Goal: Task Accomplishment & Management: Use online tool/utility

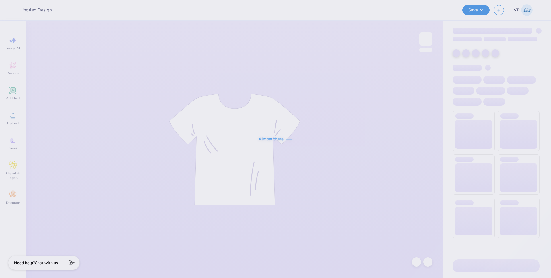
type input "SNA 2025"
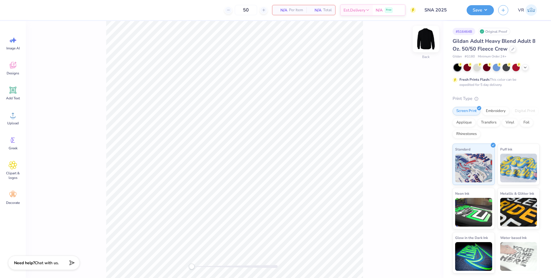
click at [429, 38] on img at bounding box center [426, 39] width 23 height 23
click at [12, 115] on icon at bounding box center [13, 115] width 9 height 9
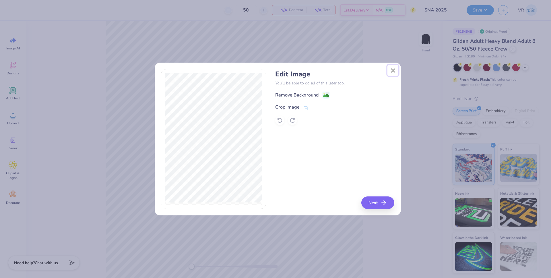
click at [393, 72] on button "Close" at bounding box center [393, 70] width 11 height 11
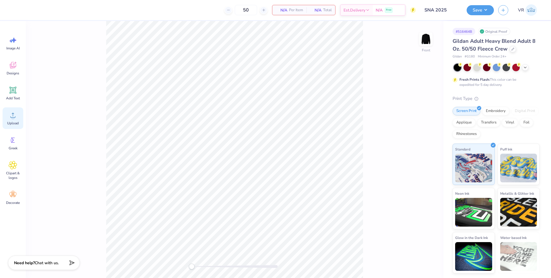
click at [19, 113] on div "Upload" at bounding box center [13, 118] width 21 height 22
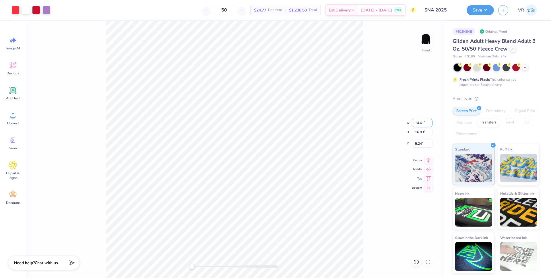
click at [419, 122] on input "14.61" at bounding box center [422, 123] width 21 height 8
type input "12.50"
click at [419, 132] on input "16.03" at bounding box center [422, 132] width 21 height 8
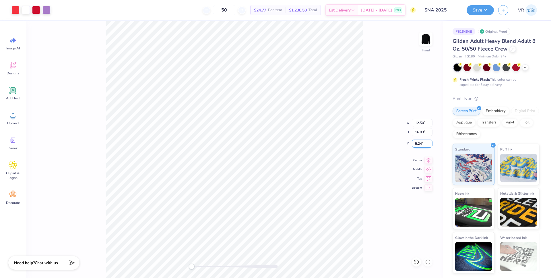
click at [419, 142] on input "5.24" at bounding box center [422, 144] width 21 height 8
type input "3"
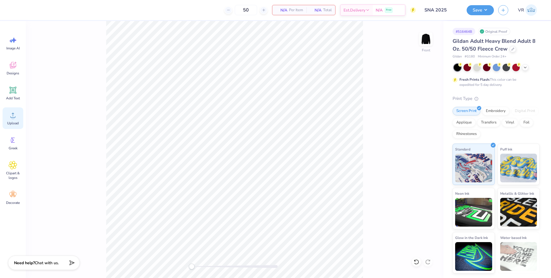
click at [18, 121] on span "Upload" at bounding box center [12, 123] width 11 height 5
click at [19, 122] on div "Upload" at bounding box center [13, 118] width 21 height 22
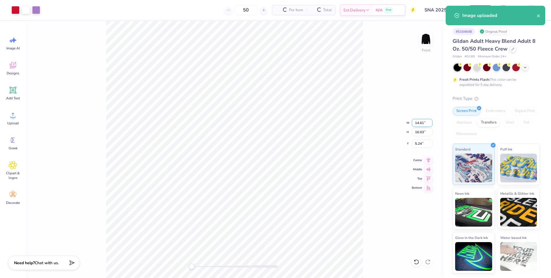
click at [417, 123] on input "14.61" at bounding box center [422, 123] width 21 height 8
type input "12"
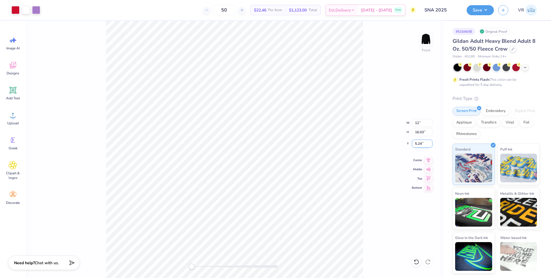
click at [418, 144] on input "5.24" at bounding box center [422, 144] width 21 height 8
type input "3"
click at [417, 123] on input "9.85" at bounding box center [422, 123] width 21 height 8
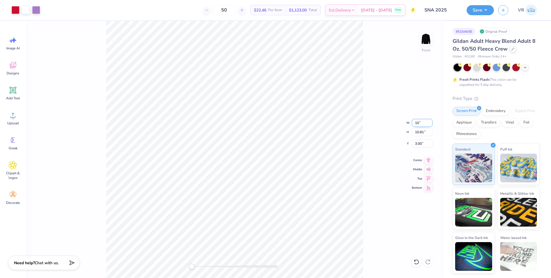
click at [415, 123] on input "10" at bounding box center [422, 123] width 21 height 8
type input "11"
click at [415, 143] on input "1.47" at bounding box center [422, 144] width 21 height 8
click at [415, 142] on input "1.47" at bounding box center [422, 144] width 21 height 8
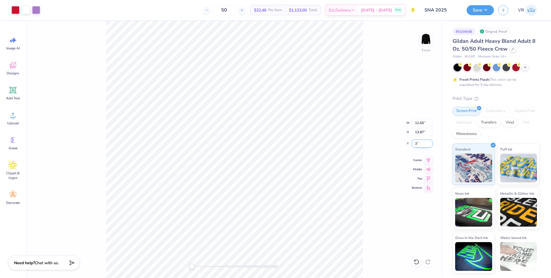
type input "3"
click at [425, 37] on img at bounding box center [426, 39] width 23 height 23
click at [17, 117] on icon at bounding box center [13, 115] width 9 height 9
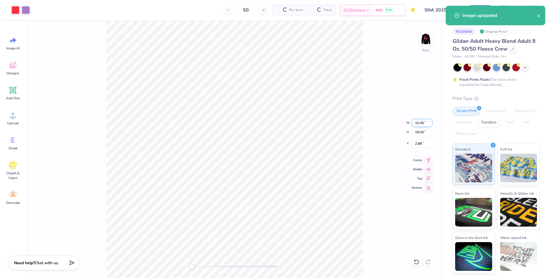
click at [418, 121] on input "10.45" at bounding box center [422, 123] width 21 height 8
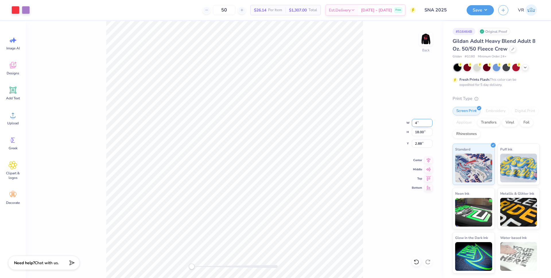
click at [416, 122] on input "4" at bounding box center [422, 123] width 21 height 8
type input "4"
click at [416, 144] on input "8.43" at bounding box center [422, 144] width 21 height 8
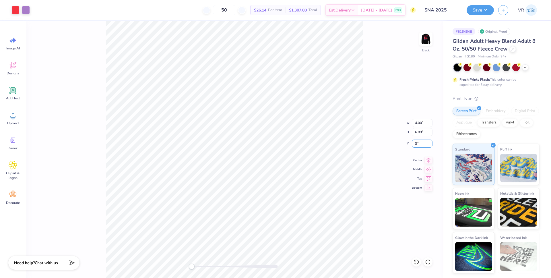
type input "3"
click at [415, 132] on input "6.89" at bounding box center [422, 132] width 21 height 8
type input "5"
click at [417, 133] on input "18.00" at bounding box center [422, 132] width 21 height 8
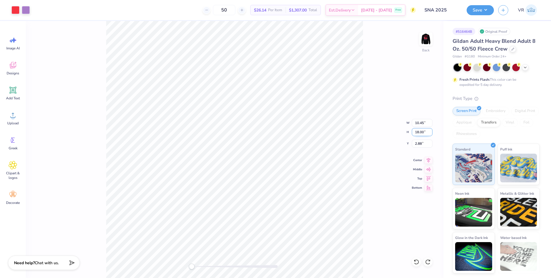
click at [417, 133] on input "18.00" at bounding box center [422, 132] width 21 height 8
type input "5"
click at [420, 131] on input "1.39" at bounding box center [422, 132] width 21 height 8
type input "5"
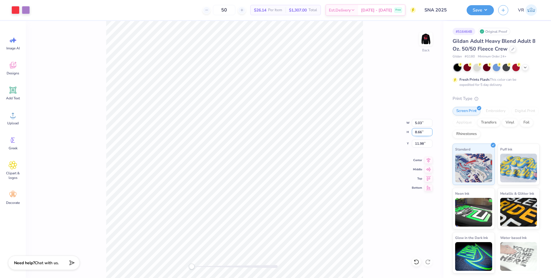
click at [416, 132] on input "8.66" at bounding box center [422, 132] width 21 height 8
type input "5"
click at [415, 123] on input "5.03" at bounding box center [422, 123] width 21 height 8
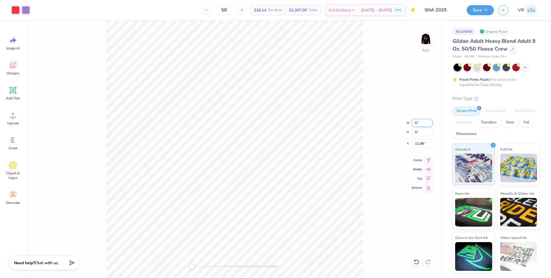
type input "5"
click at [417, 123] on input "1.66" at bounding box center [422, 123] width 21 height 8
type input "5"
click at [15, 124] on span "Upload" at bounding box center [12, 123] width 11 height 5
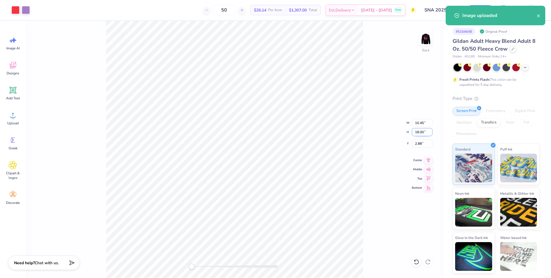
click at [419, 132] on input "18.00" at bounding box center [422, 132] width 21 height 8
type input "18.00"
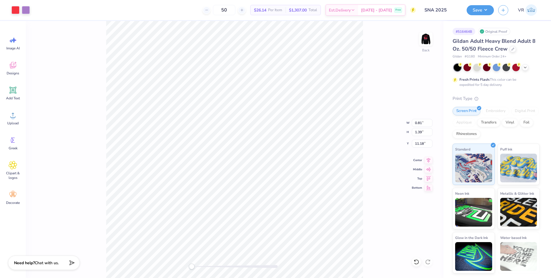
type input "10.45"
type input "18.00"
type input "2.88"
click at [417, 143] on input "4.27" at bounding box center [422, 144] width 21 height 8
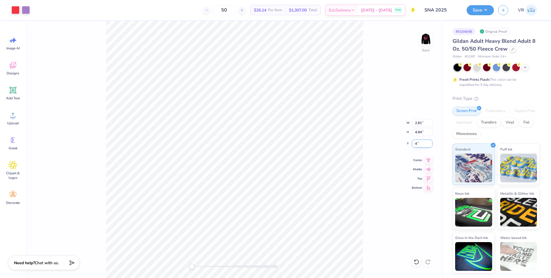
type input "4"
click at [416, 144] on input "4.00" at bounding box center [422, 144] width 21 height 8
type input "3"
click at [413, 131] on input "4.84" at bounding box center [422, 132] width 21 height 8
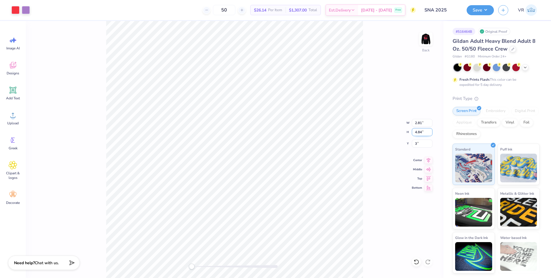
click at [413, 131] on input "4.84" at bounding box center [422, 132] width 21 height 8
type input "5"
click at [417, 124] on input "2.81" at bounding box center [422, 123] width 21 height 8
type input "3"
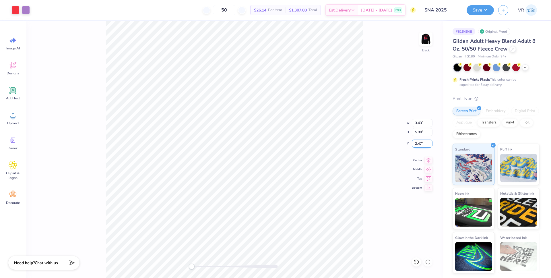
click at [420, 141] on input "2.47" at bounding box center [422, 144] width 21 height 8
type input "3"
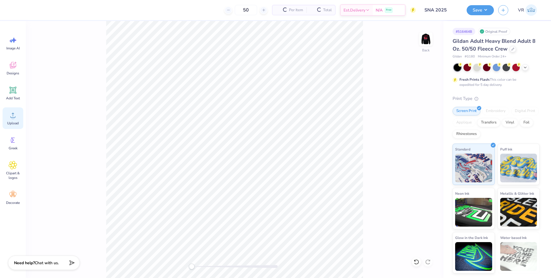
click at [13, 117] on icon at bounding box center [12, 115] width 5 height 5
click at [17, 122] on span "Upload" at bounding box center [12, 123] width 11 height 5
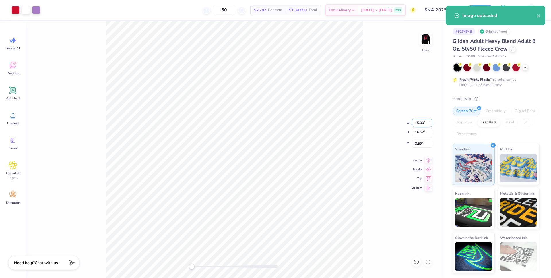
click at [419, 123] on input "15.00" at bounding box center [422, 123] width 21 height 8
type input "11"
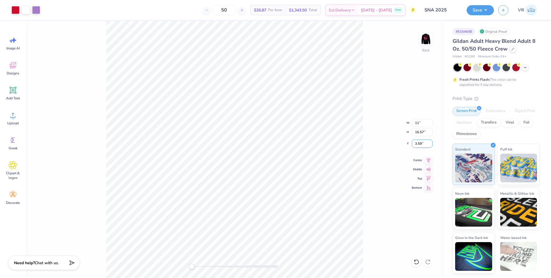
click at [418, 143] on input "3.59" at bounding box center [422, 144] width 21 height 8
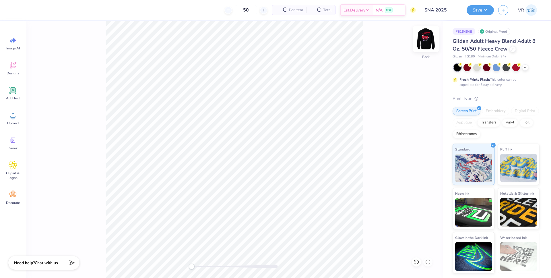
click at [425, 39] on img at bounding box center [426, 39] width 23 height 23
click at [15, 117] on icon at bounding box center [12, 115] width 5 height 5
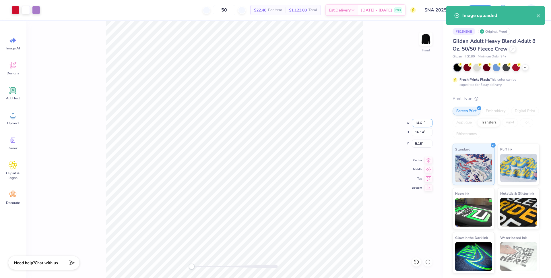
click at [417, 121] on input "14.61" at bounding box center [422, 123] width 21 height 8
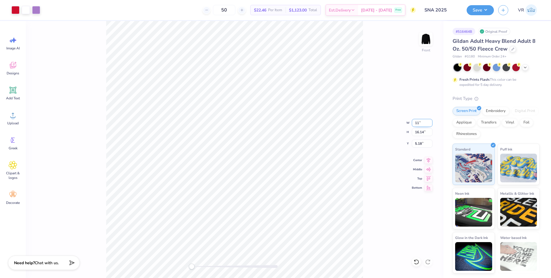
click at [418, 126] on input "11" at bounding box center [422, 123] width 21 height 8
click at [418, 124] on input "11" at bounding box center [422, 123] width 21 height 8
click at [417, 142] on input "5.18" at bounding box center [422, 144] width 21 height 8
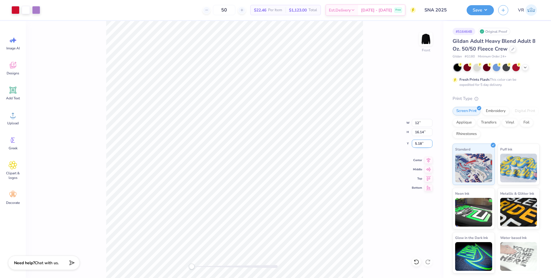
click at [417, 142] on input "5.18" at bounding box center [422, 144] width 21 height 8
click at [417, 123] on input "12" at bounding box center [422, 123] width 21 height 8
type input "12"
type input "6.80"
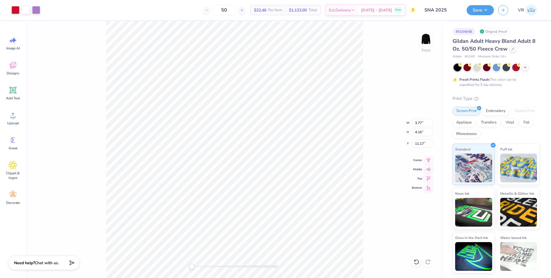
type input "7.52"
type input "9.49"
type input "11.00"
type input "12.16"
type input "7.17"
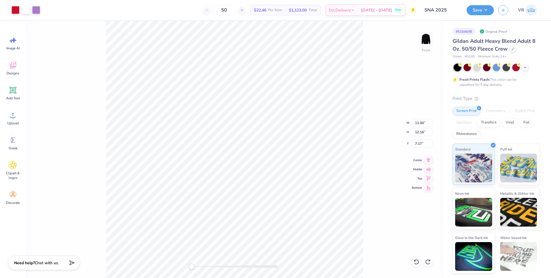
type input "14.61"
type input "16.14"
type input "5.18"
click at [417, 121] on input "14.61" at bounding box center [422, 123] width 21 height 8
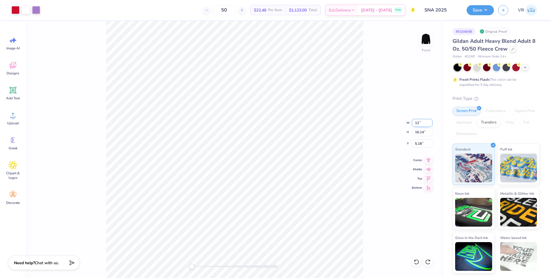
type input "12"
click at [418, 143] on input "5.18" at bounding box center [422, 144] width 21 height 8
type input "3"
click at [415, 123] on input "9.86" at bounding box center [422, 123] width 21 height 8
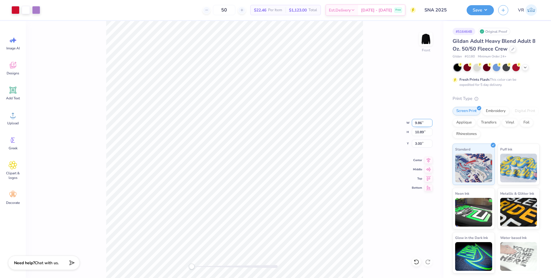
click at [415, 123] on input "9.86" at bounding box center [422, 123] width 21 height 8
type input "11"
click at [420, 141] on input "3.00" at bounding box center [422, 144] width 21 height 8
click at [418, 143] on input "3.00" at bounding box center [422, 144] width 21 height 8
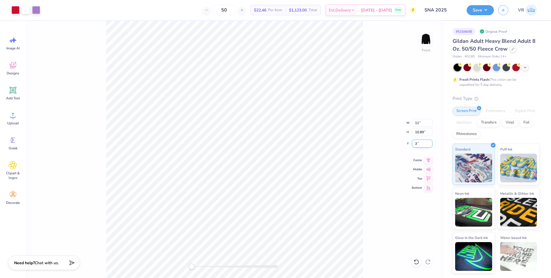
type input "3"
click at [417, 125] on input "12.28" at bounding box center [422, 123] width 21 height 8
type input "11"
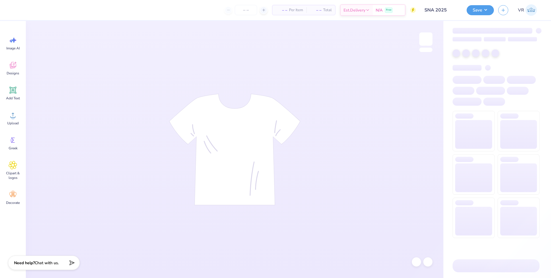
type input "SNA 2025"
type input "50"
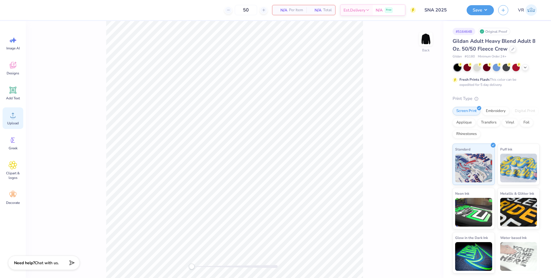
click at [18, 121] on span "Upload" at bounding box center [12, 123] width 11 height 5
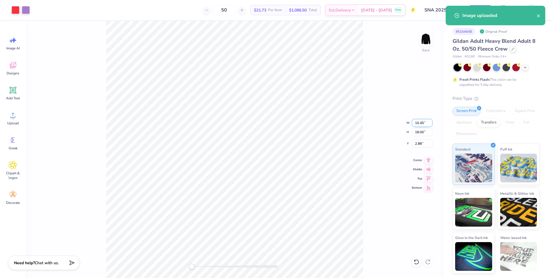
click at [421, 122] on input "10.45" at bounding box center [422, 123] width 21 height 8
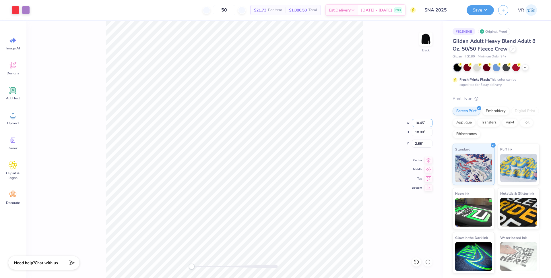
type input "10.45"
click at [418, 123] on input "1.53" at bounding box center [422, 123] width 21 height 8
type input "4"
click at [417, 144] on input "8.43" at bounding box center [422, 144] width 21 height 8
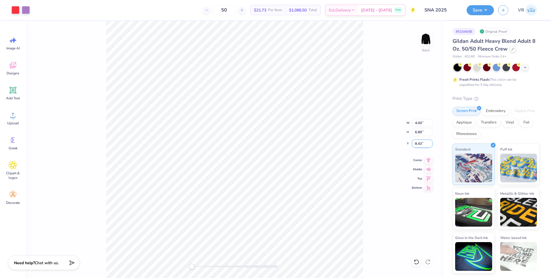
click at [417, 144] on input "8.43" at bounding box center [422, 144] width 21 height 8
type input "3"
click at [419, 142] on input "3.00" at bounding box center [422, 144] width 21 height 8
click at [416, 146] on input "14.70" at bounding box center [422, 144] width 21 height 8
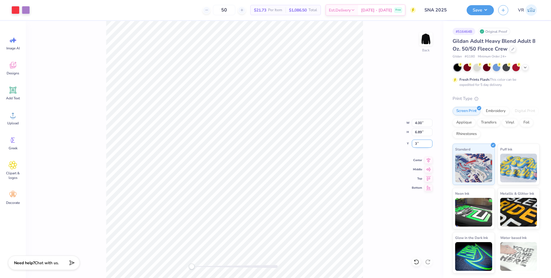
type input "3"
click at [426, 42] on img at bounding box center [426, 39] width 23 height 23
click at [423, 40] on img at bounding box center [426, 39] width 23 height 23
click at [427, 43] on img at bounding box center [426, 39] width 23 height 23
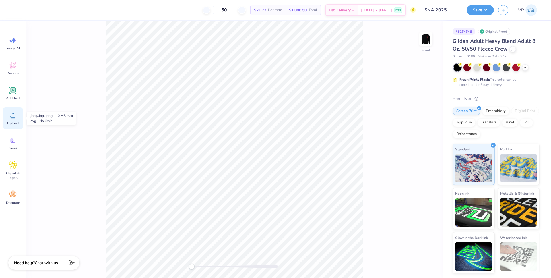
click at [15, 121] on span "Upload" at bounding box center [12, 123] width 11 height 5
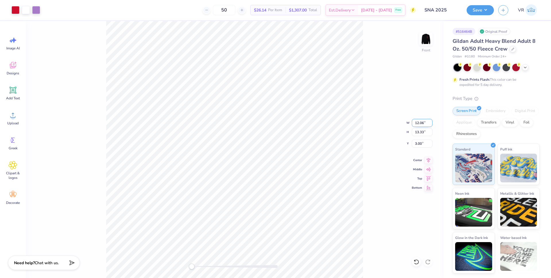
click at [423, 123] on input "12.06" at bounding box center [422, 123] width 21 height 8
type input "12.00"
click at [417, 123] on input "11.94" at bounding box center [422, 123] width 21 height 8
type input "12"
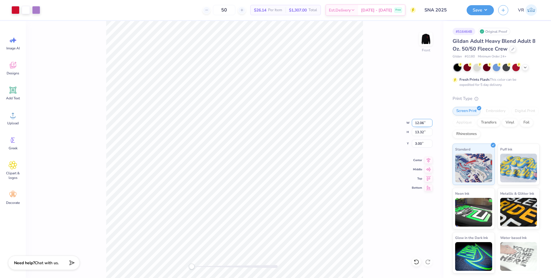
click at [421, 123] on input "12.06" at bounding box center [422, 123] width 21 height 8
type input "11"
click at [420, 142] on input "4.12" at bounding box center [422, 144] width 21 height 8
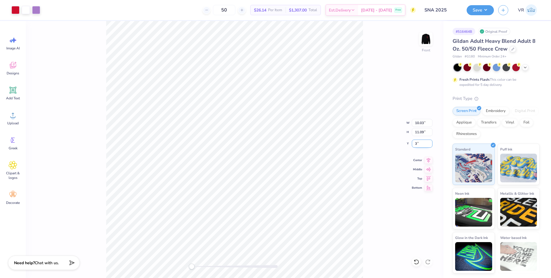
type input "3"
click at [424, 40] on img at bounding box center [426, 39] width 23 height 23
click at [16, 8] on div at bounding box center [15, 9] width 8 height 8
click at [152, 182] on div "Back W 4.00 4.00 " H 6.89 6.89 " Y 3.00 3.00 " Center Middle Top Bottom" at bounding box center [282, 149] width 322 height 257
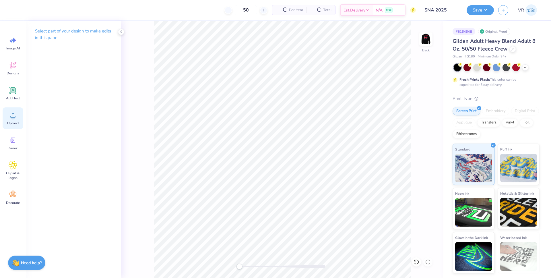
click at [15, 121] on span "Upload" at bounding box center [12, 123] width 11 height 5
click at [13, 121] on span "Upload" at bounding box center [12, 123] width 11 height 5
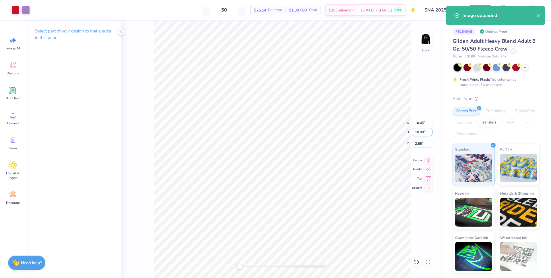
click at [419, 132] on input "18.00" at bounding box center [422, 132] width 21 height 8
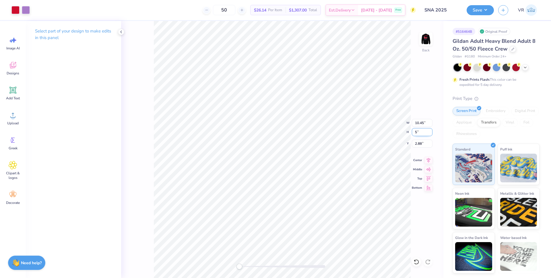
type input "5"
click at [418, 134] on input "1.39" at bounding box center [422, 132] width 21 height 8
type input "5"
click at [429, 44] on img at bounding box center [426, 39] width 23 height 23
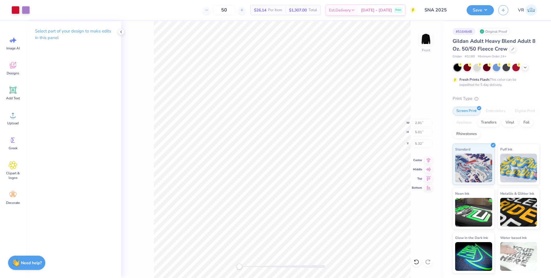
type input "11.00"
type input "12.15"
type input "2.47"
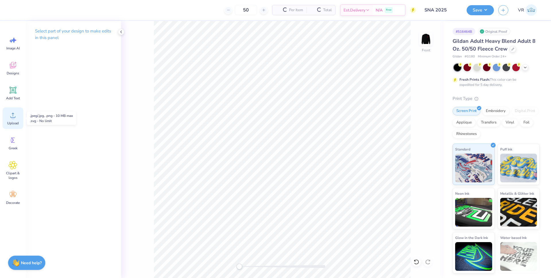
click at [14, 120] on div "Upload" at bounding box center [13, 118] width 21 height 22
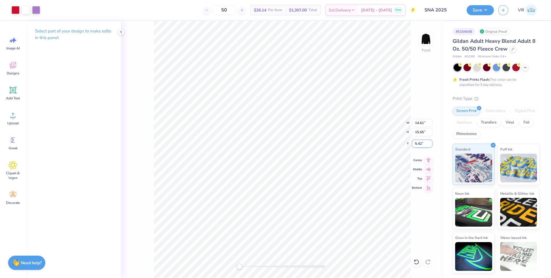
click at [417, 141] on input "5.42" at bounding box center [422, 144] width 21 height 8
type input "3"
click at [427, 162] on icon at bounding box center [429, 159] width 8 height 7
click at [422, 41] on img at bounding box center [426, 39] width 23 height 23
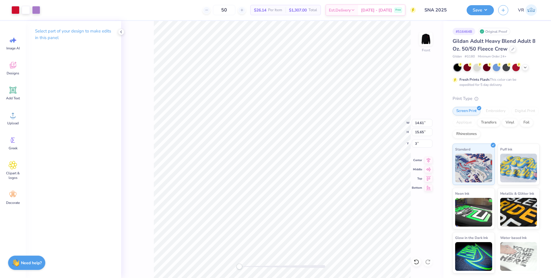
type input "11.47"
type input "12.29"
type input "0.69"
type input "2.90"
type input "5.00"
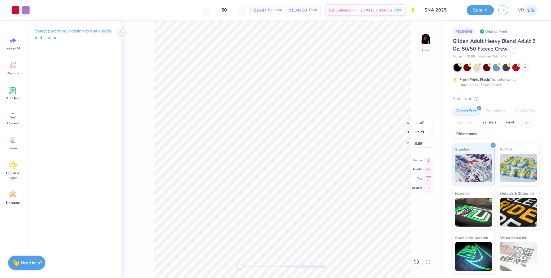
type input "3.00"
click at [423, 42] on img at bounding box center [426, 39] width 23 height 23
type input "2.91"
type input "5.01"
type input "5.32"
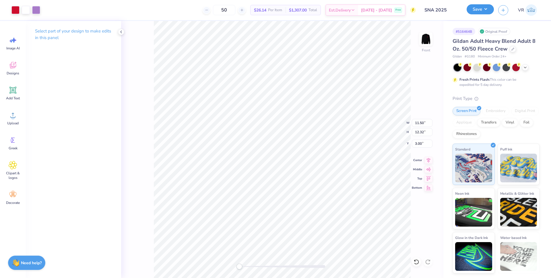
click at [484, 9] on button "Save" at bounding box center [480, 9] width 27 height 10
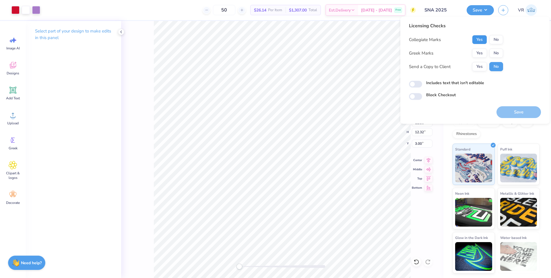
click at [479, 39] on button "Yes" at bounding box center [479, 39] width 15 height 9
click at [496, 52] on button "No" at bounding box center [496, 53] width 14 height 9
click at [521, 114] on button "Save" at bounding box center [519, 112] width 44 height 12
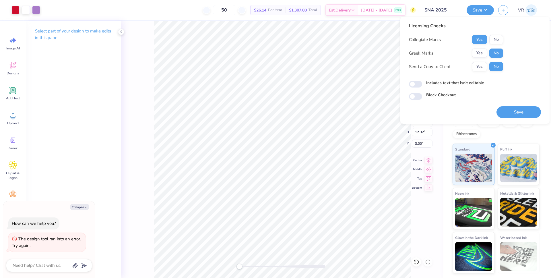
click at [152, 145] on div "Front W 11.50 11.50 " H 12.32 12.32 " Y 3.00 3.00 " Center Middle Top Bottom" at bounding box center [282, 149] width 322 height 257
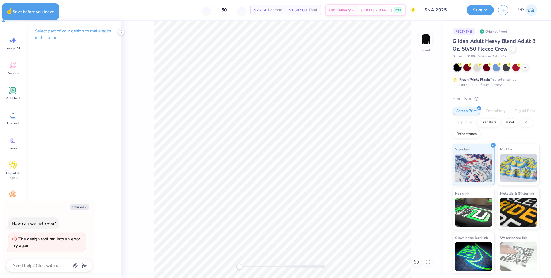
type textarea "x"
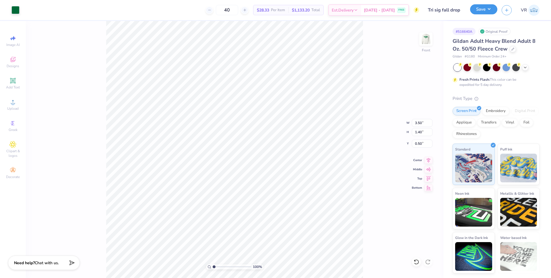
click at [486, 12] on button "Save" at bounding box center [483, 9] width 27 height 10
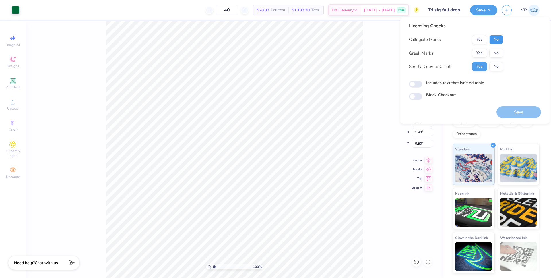
click at [499, 38] on button "No" at bounding box center [496, 39] width 14 height 9
click at [486, 49] on button "Yes" at bounding box center [479, 53] width 15 height 9
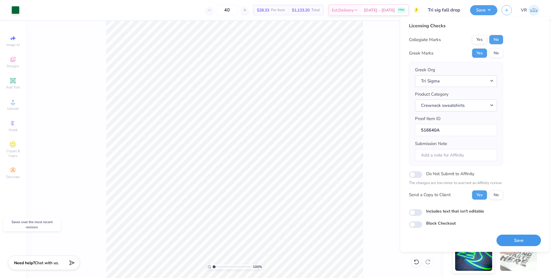
click at [515, 239] on button "Save" at bounding box center [519, 241] width 44 height 12
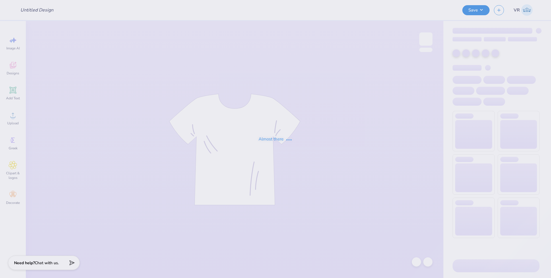
type input "SNA 2025"
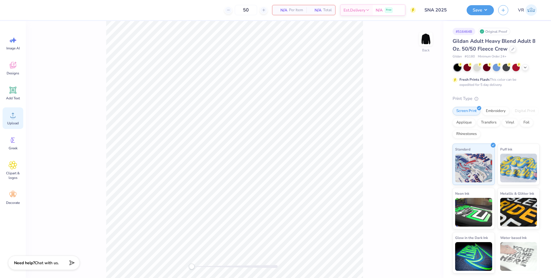
click at [16, 119] on div "Upload" at bounding box center [13, 118] width 21 height 22
click at [14, 128] on div "Upload" at bounding box center [13, 118] width 21 height 22
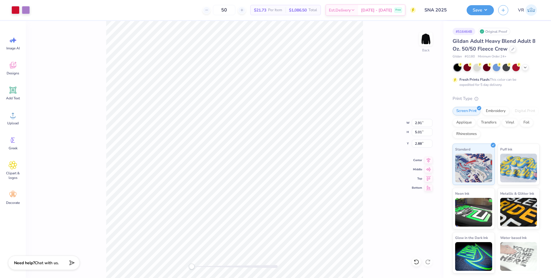
drag, startPoint x: 411, startPoint y: 143, endPoint x: 415, endPoint y: 143, distance: 3.7
click at [412, 142] on div "Back W 2.91 2.91 " H 5.01 5.01 " Y 2.88 2.88 " Center Middle Top Bottom" at bounding box center [235, 149] width 418 height 257
click at [420, 145] on input "2.88" at bounding box center [422, 144] width 21 height 8
type input "4"
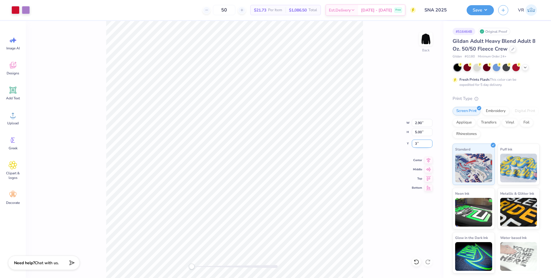
type input "3"
click at [430, 41] on img at bounding box center [426, 39] width 23 height 23
click at [17, 119] on div "Upload" at bounding box center [13, 118] width 21 height 22
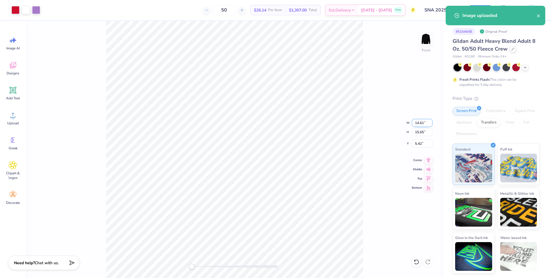
click at [418, 123] on input "14.61" at bounding box center [422, 123] width 21 height 8
type input "11"
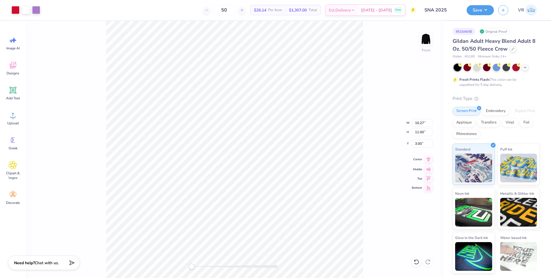
click at [429, 158] on icon at bounding box center [429, 159] width 8 height 7
click at [487, 9] on button "Save" at bounding box center [480, 9] width 27 height 10
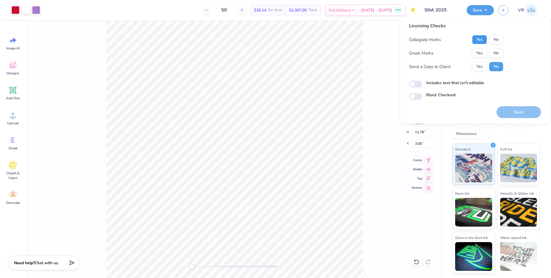
click at [480, 40] on button "Yes" at bounding box center [479, 39] width 15 height 9
click at [493, 51] on button "No" at bounding box center [496, 53] width 14 height 9
click at [516, 114] on button "Save" at bounding box center [519, 112] width 44 height 12
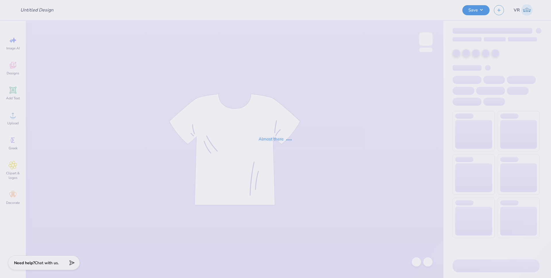
type input "SNA 2025"
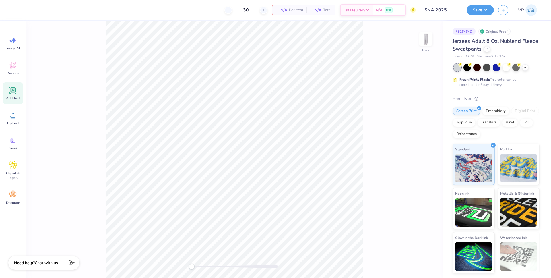
click at [15, 95] on div "Add Text" at bounding box center [13, 93] width 21 height 22
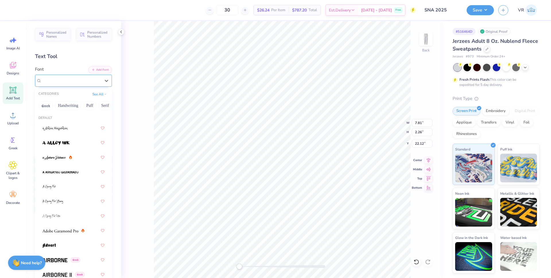
click at [71, 79] on div "Super Dream" at bounding box center [71, 80] width 60 height 9
click at [103, 106] on button "Serif" at bounding box center [105, 105] width 14 height 9
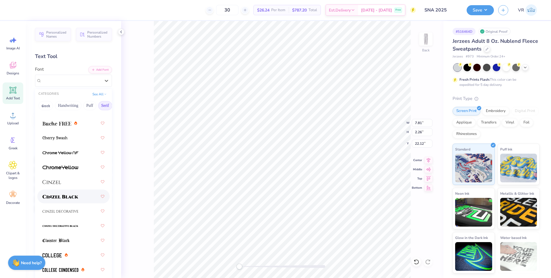
scroll to position [109, 0]
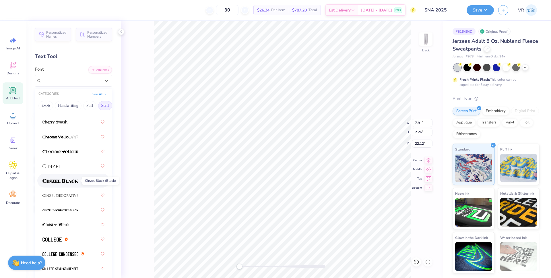
click at [67, 181] on img at bounding box center [60, 181] width 36 height 4
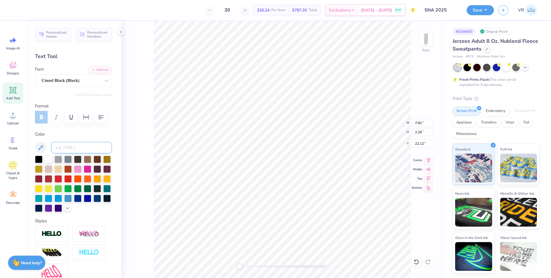
click at [77, 146] on input at bounding box center [81, 147] width 61 height 11
type input "186"
type input "7.70"
type input "1.96"
type input "22.27"
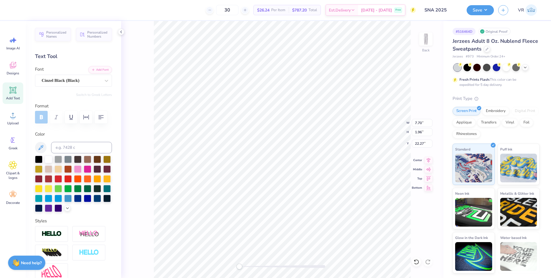
scroll to position [7, 1]
type textarea "N U R S i N G"
click at [102, 116] on icon "button" at bounding box center [101, 117] width 7 height 7
type input "14.38"
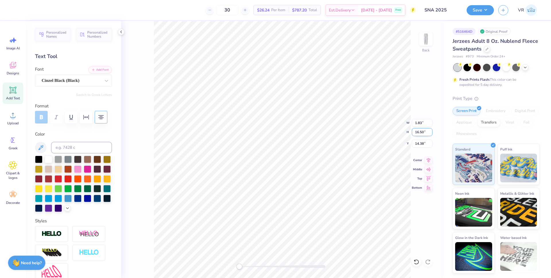
click at [417, 131] on input "16.50" at bounding box center [422, 132] width 21 height 8
type input "17"
click at [9, 122] on span "Upload" at bounding box center [12, 123] width 11 height 5
click at [414, 123] on input "7.70" at bounding box center [422, 123] width 21 height 8
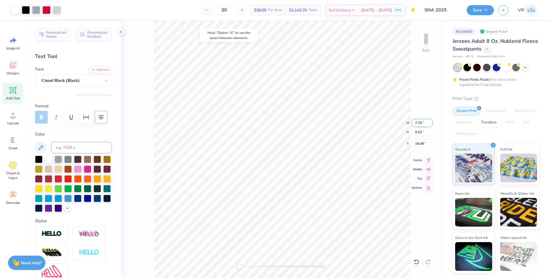
click at [414, 123] on input "7.70" at bounding box center [422, 123] width 21 height 8
type input "7.70"
click at [417, 121] on input "3.00" at bounding box center [422, 123] width 21 height 8
type input "6"
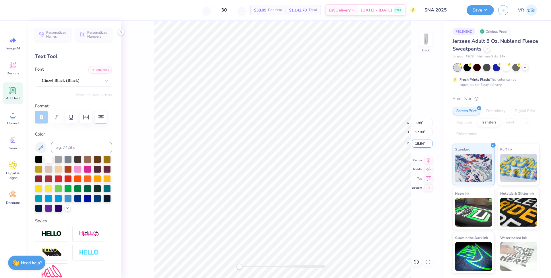
click at [418, 145] on input "18.84" at bounding box center [422, 144] width 21 height 8
type input "18"
type input "4.50"
type input "5.56"
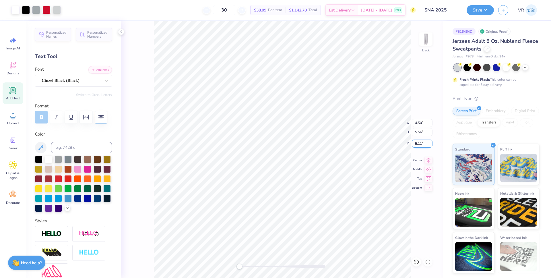
click at [417, 142] on input "5.11" at bounding box center [422, 144] width 21 height 8
type input "5"
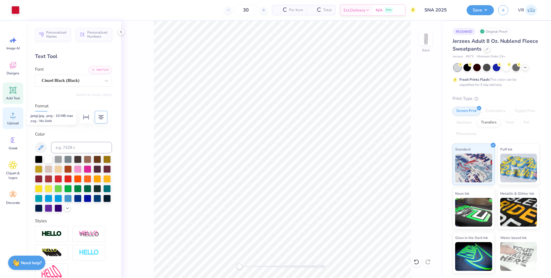
click at [17, 119] on div "Upload" at bounding box center [13, 118] width 21 height 22
click at [7, 119] on div "Upload" at bounding box center [13, 118] width 21 height 22
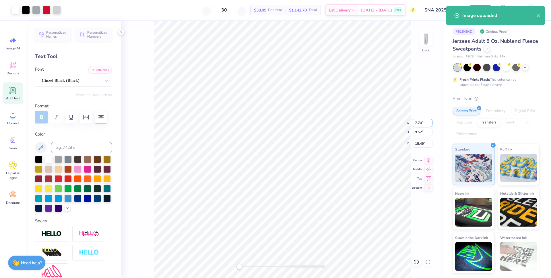
click at [416, 122] on input "7.70" at bounding box center [422, 123] width 21 height 8
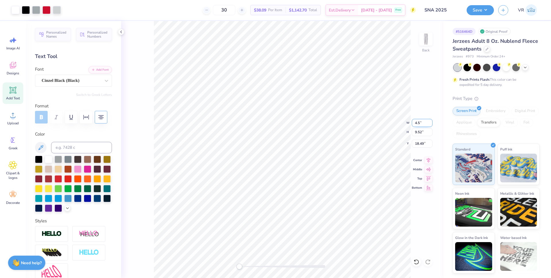
type input "4.5"
click at [419, 125] on input "2.63" at bounding box center [422, 123] width 21 height 8
type input "4.5"
type input "4.50"
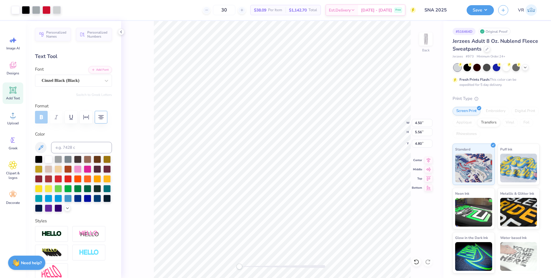
type input "5.56"
type input "4.80"
click at [417, 144] on input "4.80" at bounding box center [422, 144] width 21 height 8
type input "5"
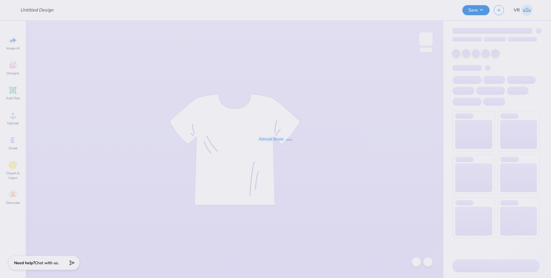
type input "The [GEOGRAPHIC_DATA][US_STATE] : [PERSON_NAME]"
